Goal: Register for event/course: Sign up to attend an event or enroll in a course

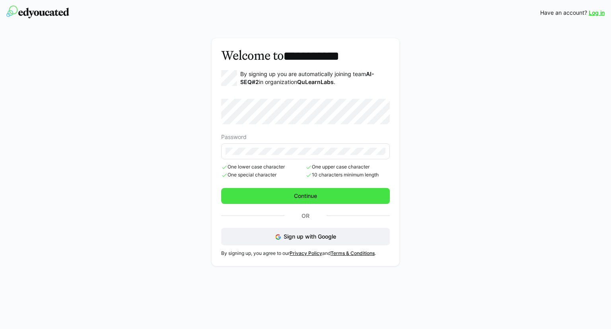
click at [318, 198] on span "Continue" at bounding box center [305, 196] width 25 height 8
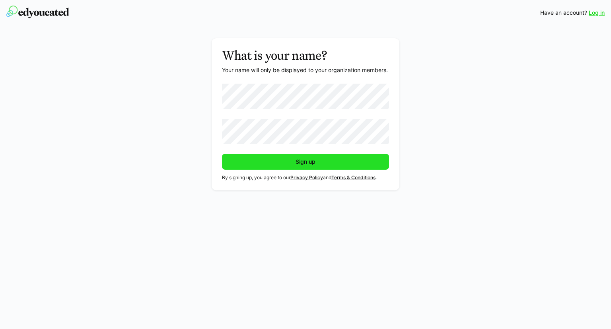
click at [261, 167] on span "Sign up" at bounding box center [306, 162] width 168 height 16
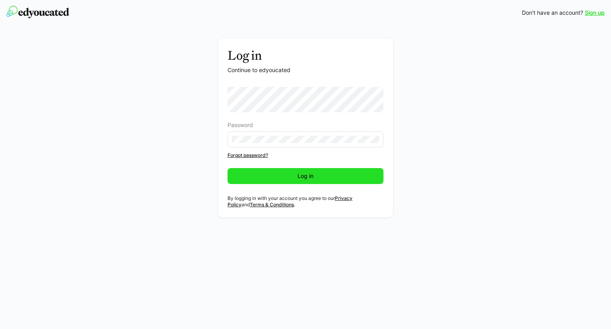
click at [322, 175] on span "Log in" at bounding box center [306, 176] width 156 height 16
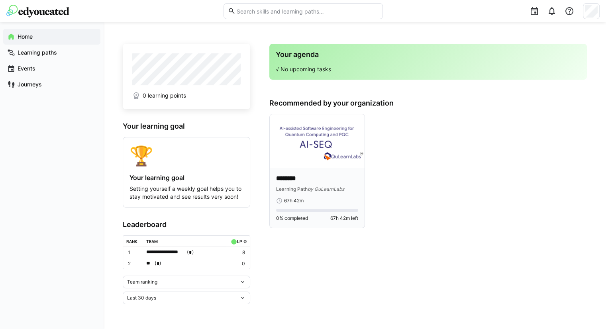
click at [313, 134] on img at bounding box center [317, 140] width 95 height 53
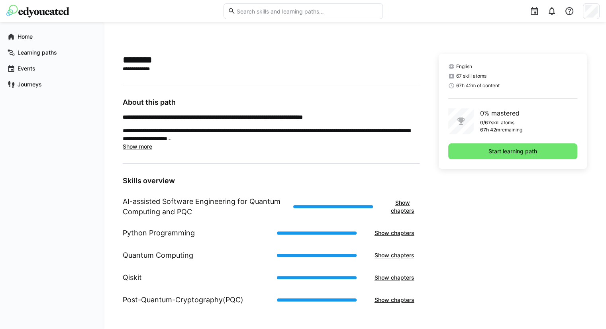
scroll to position [166, 0]
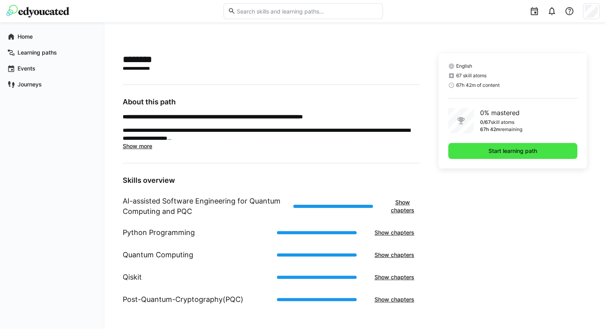
click at [522, 149] on span "Start learning path" at bounding box center [512, 151] width 51 height 8
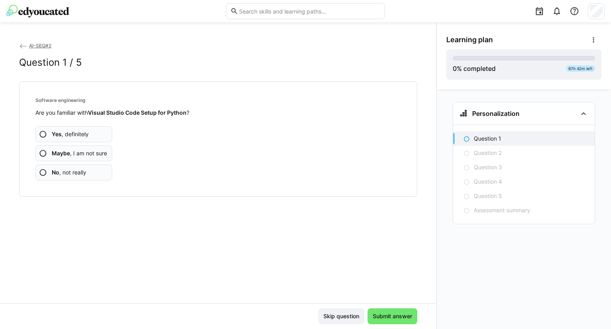
click at [96, 152] on span "Maybe , I am not sure" at bounding box center [79, 153] width 55 height 8
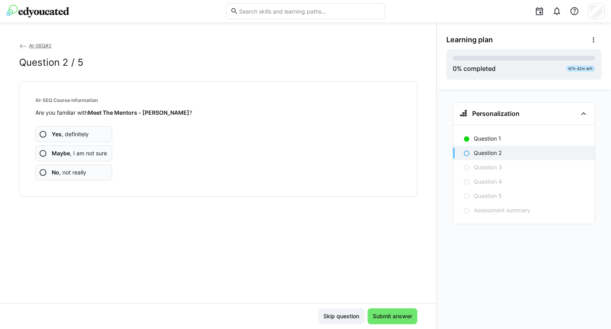
click at [73, 170] on span "No , not really" at bounding box center [69, 172] width 35 height 8
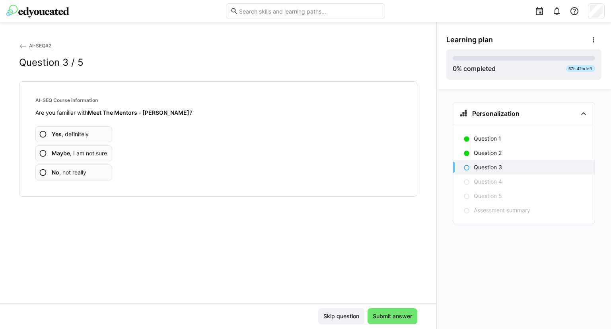
click at [75, 174] on span "No , not really" at bounding box center [69, 172] width 35 height 8
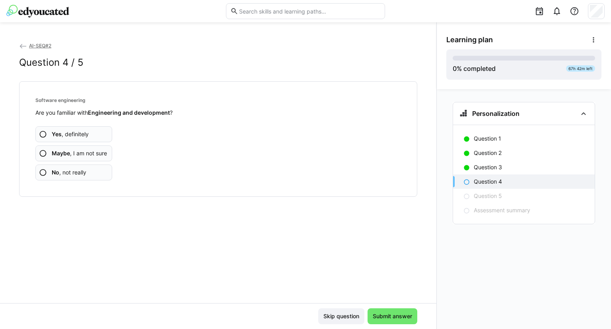
click at [97, 135] on app-assessment-question-radio "Yes , definitely" at bounding box center [73, 134] width 77 height 16
click at [94, 138] on app-assessment-question-radio "Yes , definitely" at bounding box center [73, 134] width 77 height 16
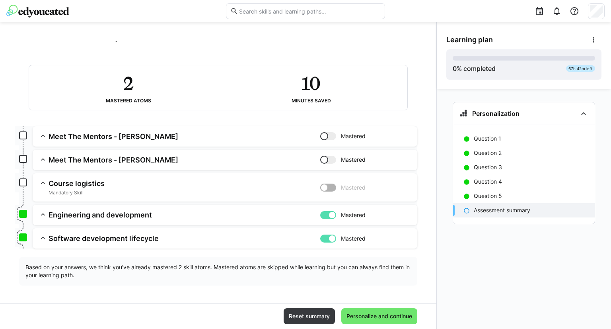
scroll to position [27, 0]
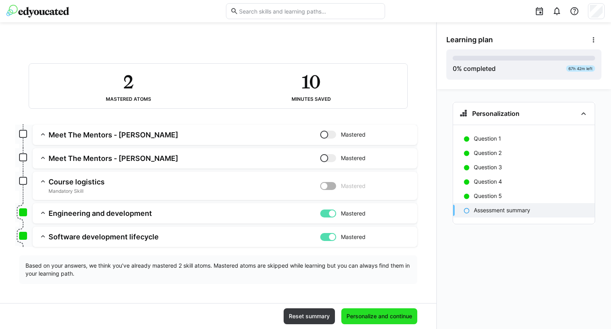
click at [383, 320] on span "Personalize and continue" at bounding box center [380, 316] width 68 height 8
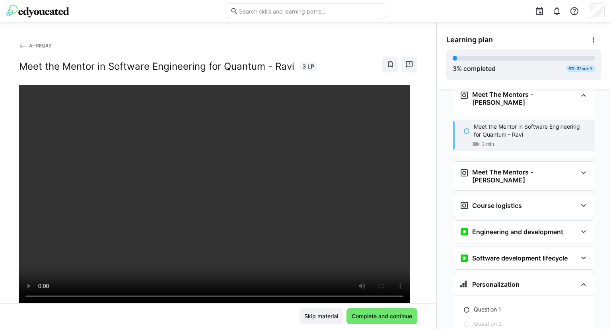
scroll to position [0, 0]
